Goal: Task Accomplishment & Management: Use online tool/utility

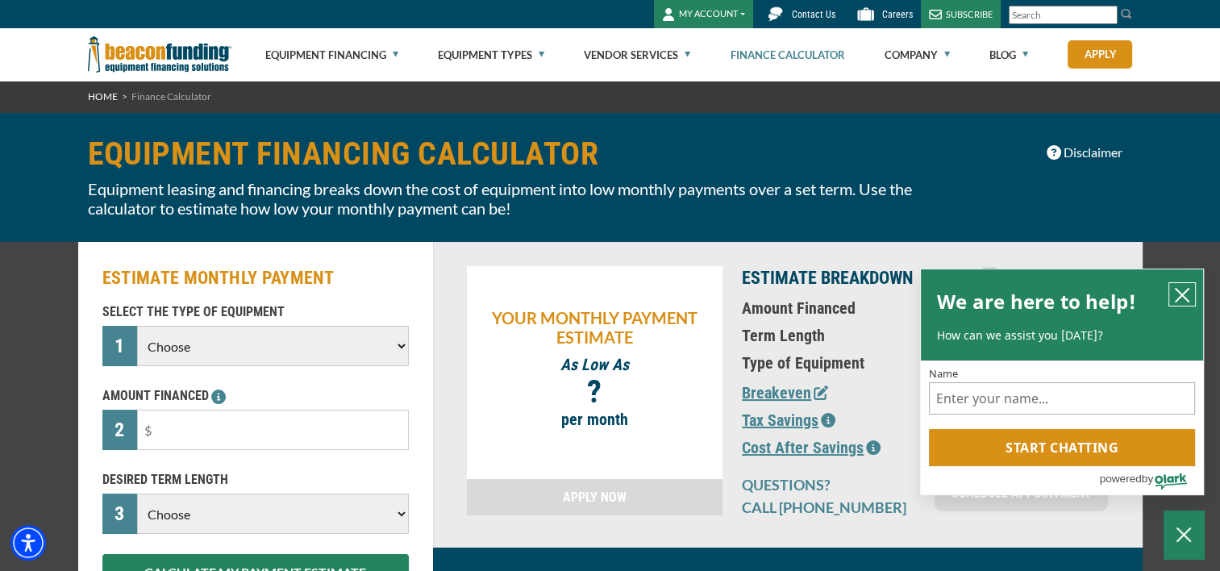
click at [1191, 302] on button "close chatbox" at bounding box center [1182, 294] width 26 height 23
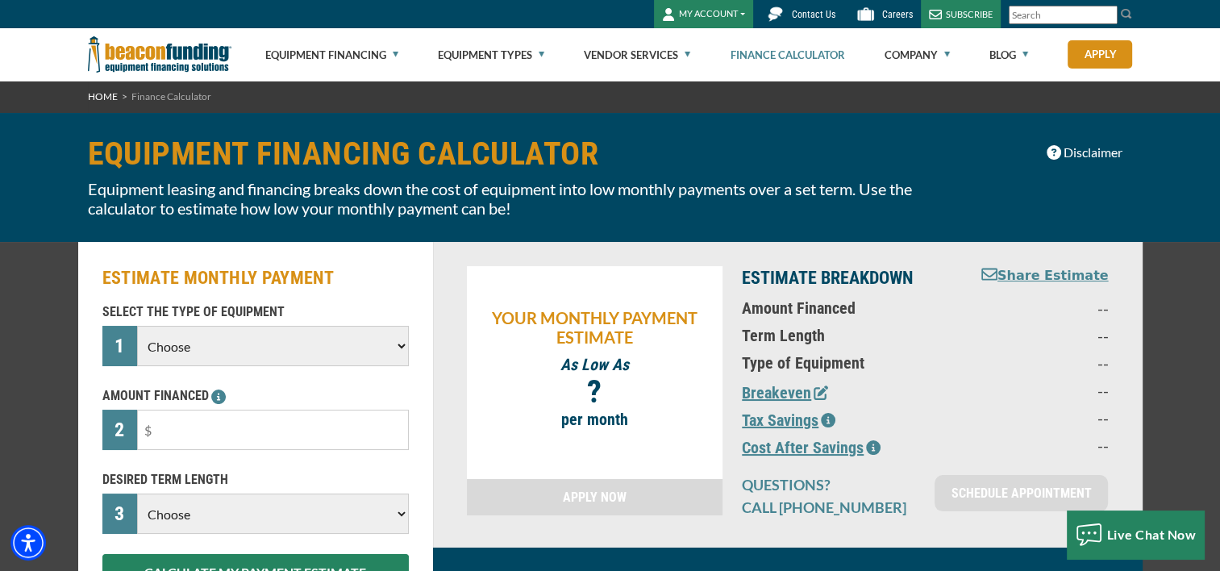
click at [389, 343] on select "Choose Backhoe Boom/Bucket Truck Chipper Commercial Mower Crane DTG/DTF Printin…" at bounding box center [272, 346] width 271 height 40
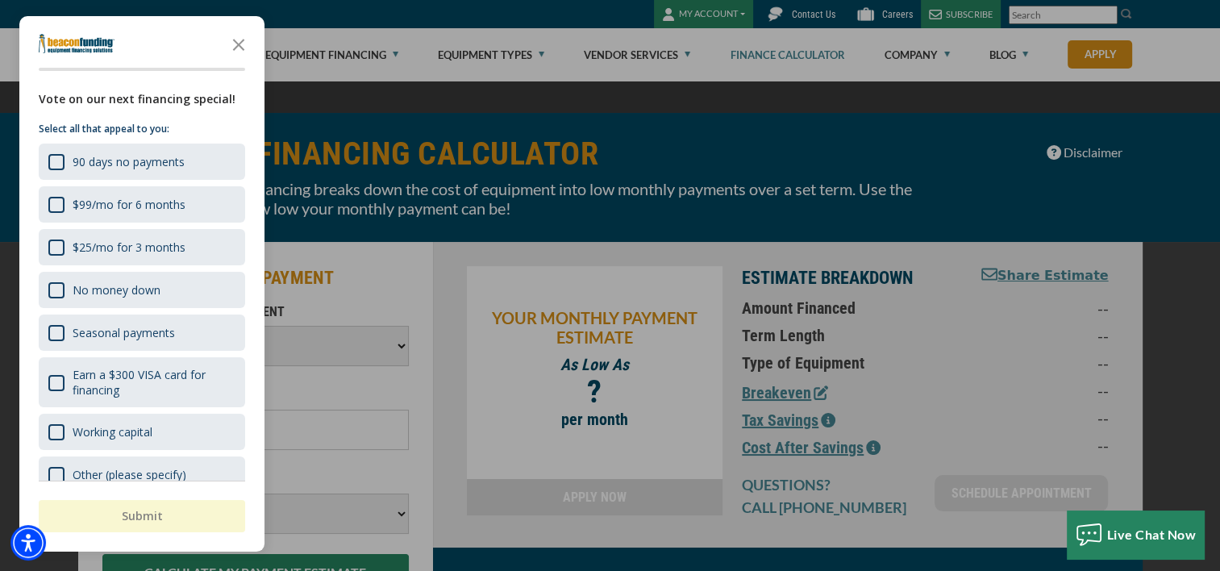
select select "25"
click at [137, 326] on select "Choose Backhoe Boom/Bucket Truck Chipper Commercial Mower Crane DTG/DTF Printin…" at bounding box center [272, 346] width 271 height 40
click at [235, 44] on icon "Close the survey" at bounding box center [239, 43] width 32 height 32
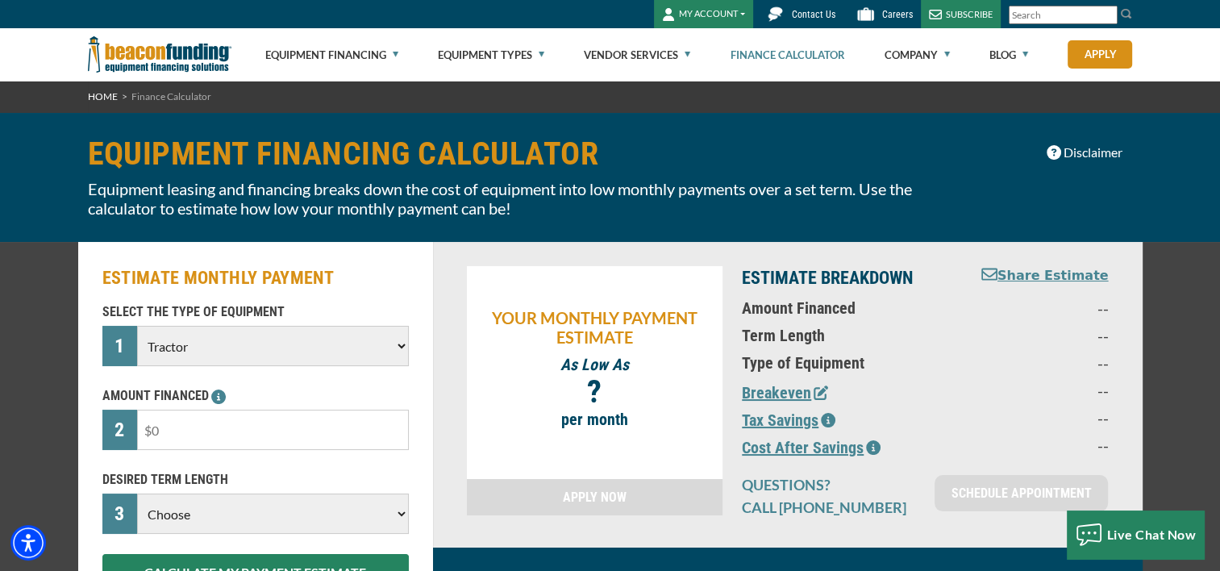
click at [348, 427] on input "text" at bounding box center [272, 430] width 271 height 40
type input "$75,000"
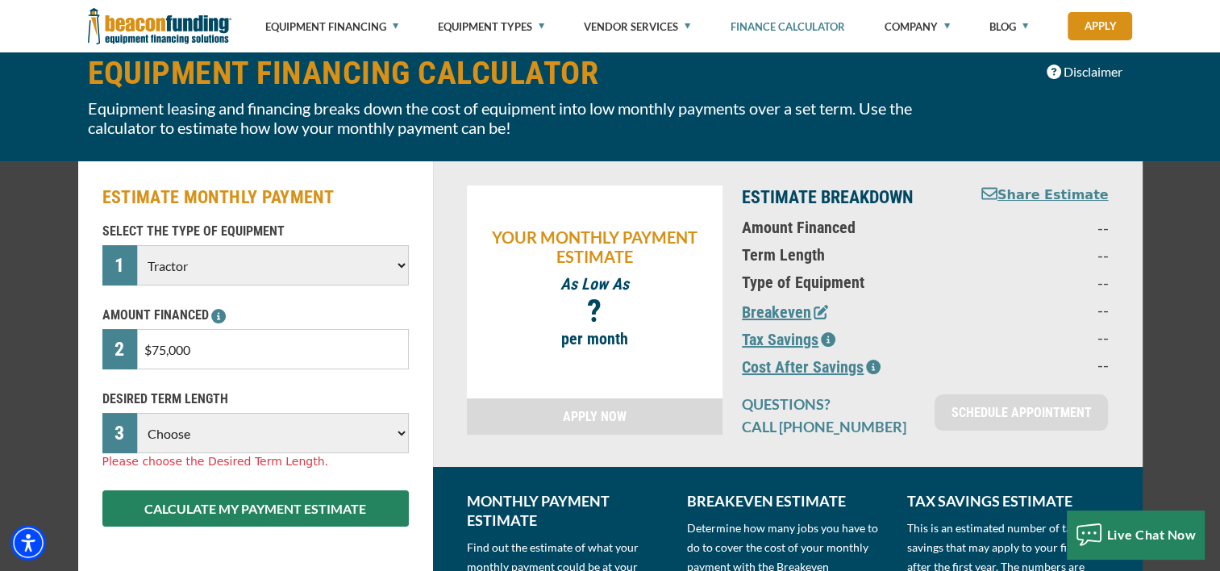
click at [399, 435] on select "Choose 36 Months 48 Months 60 Months" at bounding box center [272, 433] width 271 height 40
select select "60"
click at [137, 413] on select "Choose 36 Months 48 Months 60 Months" at bounding box center [272, 433] width 271 height 40
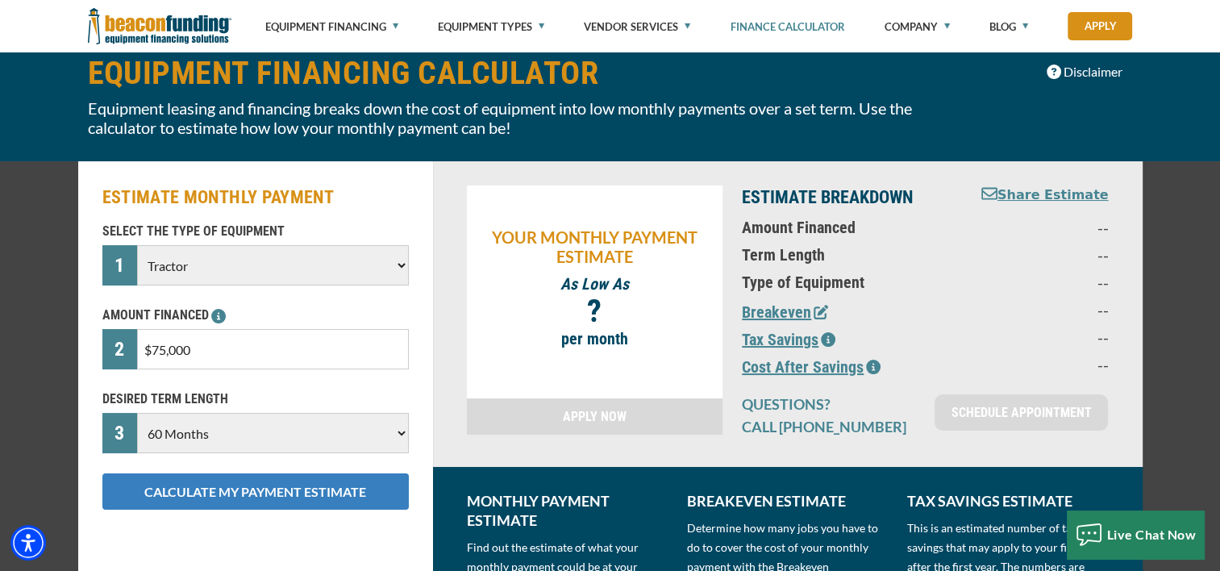
click at [285, 489] on button "CALCULATE MY PAYMENT ESTIMATE" at bounding box center [255, 491] width 306 height 36
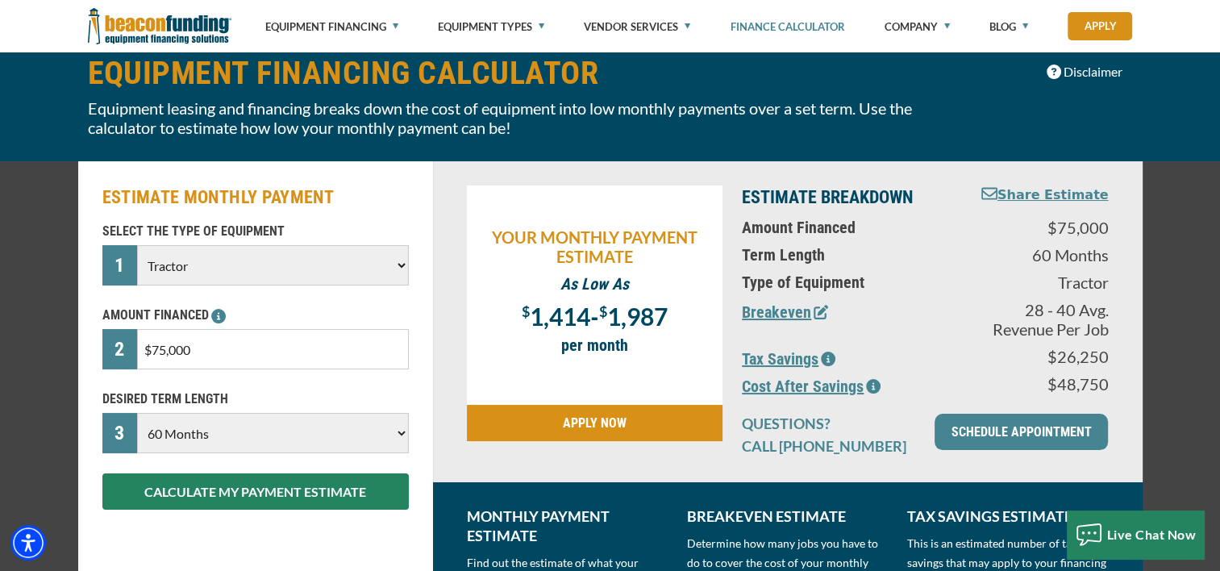
click at [615, 429] on link "APPLY NOW" at bounding box center [595, 423] width 256 height 36
